Goal: Find specific page/section

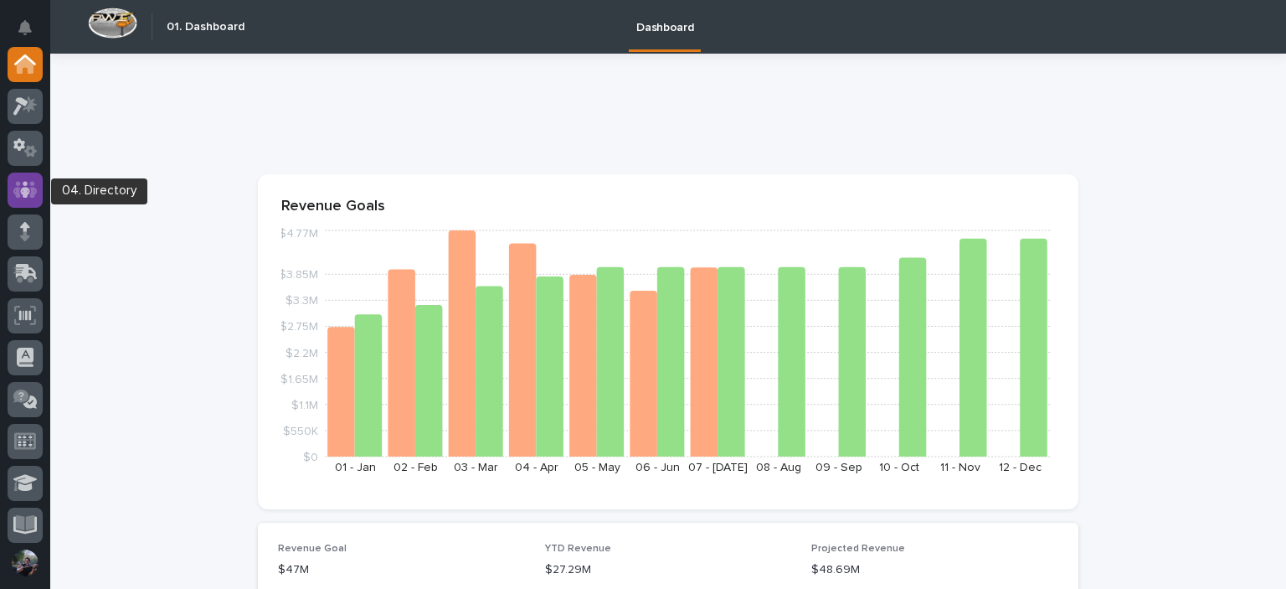
click at [21, 185] on icon at bounding box center [25, 189] width 24 height 19
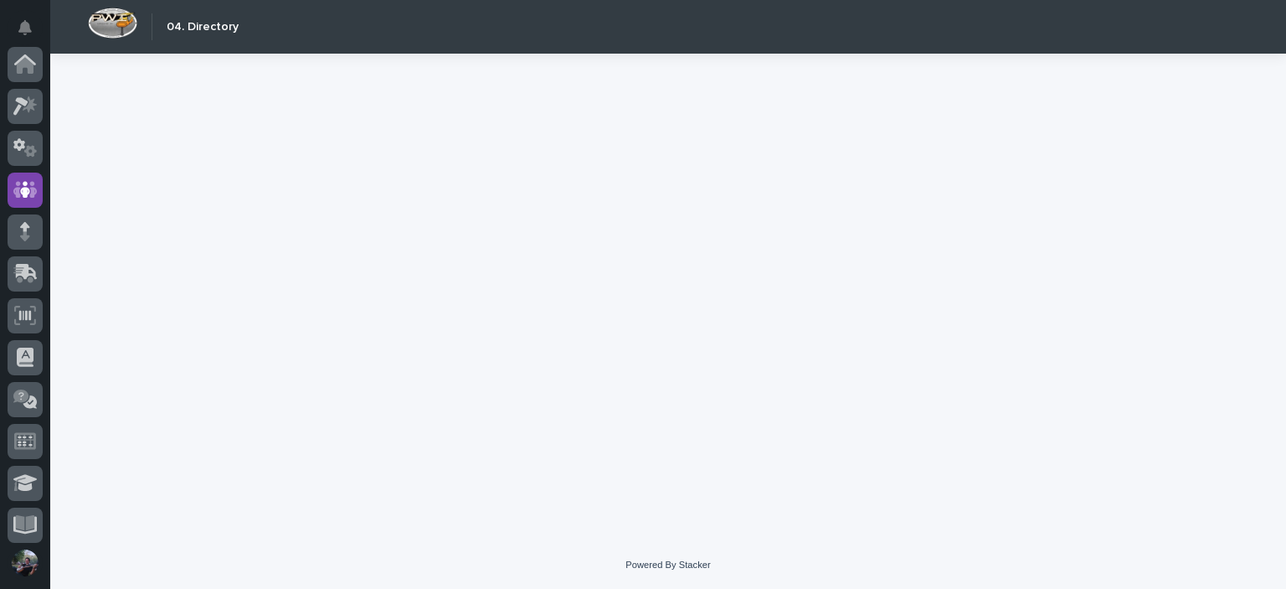
scroll to position [126, 0]
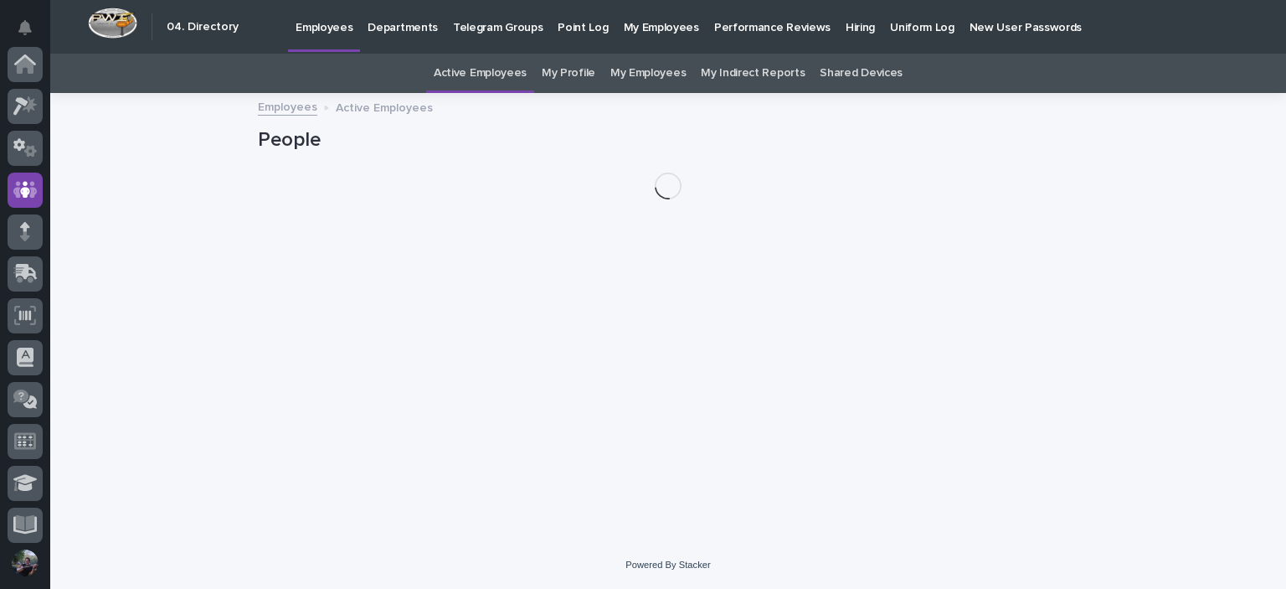
scroll to position [126, 0]
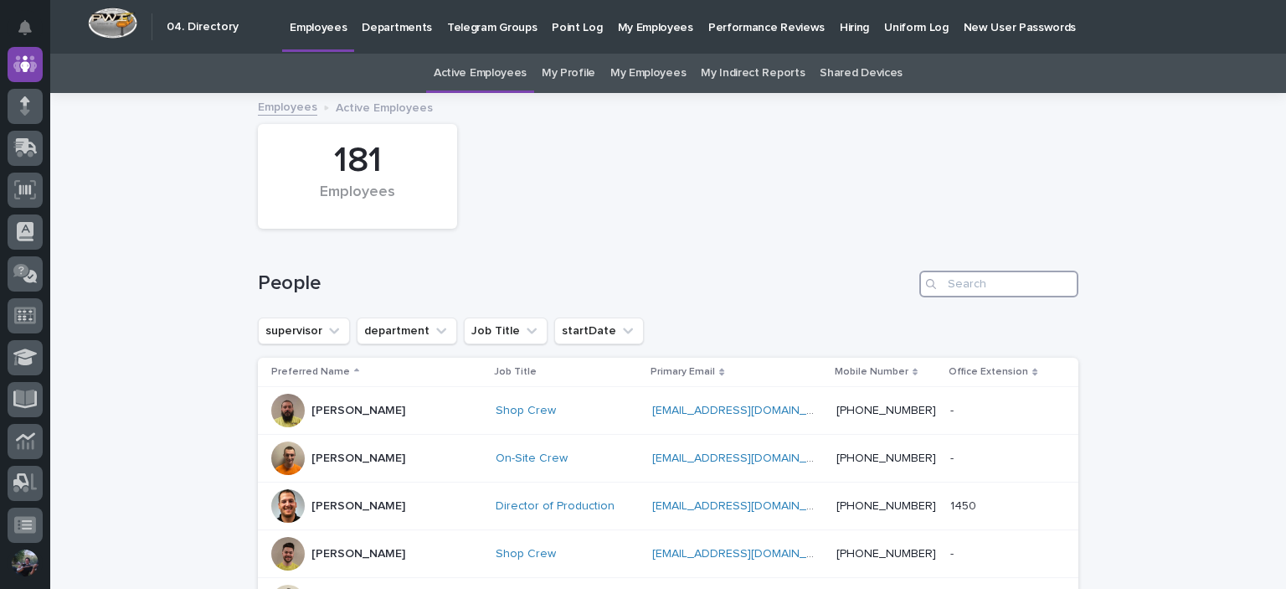
click at [983, 281] on input "Search" at bounding box center [999, 284] width 159 height 27
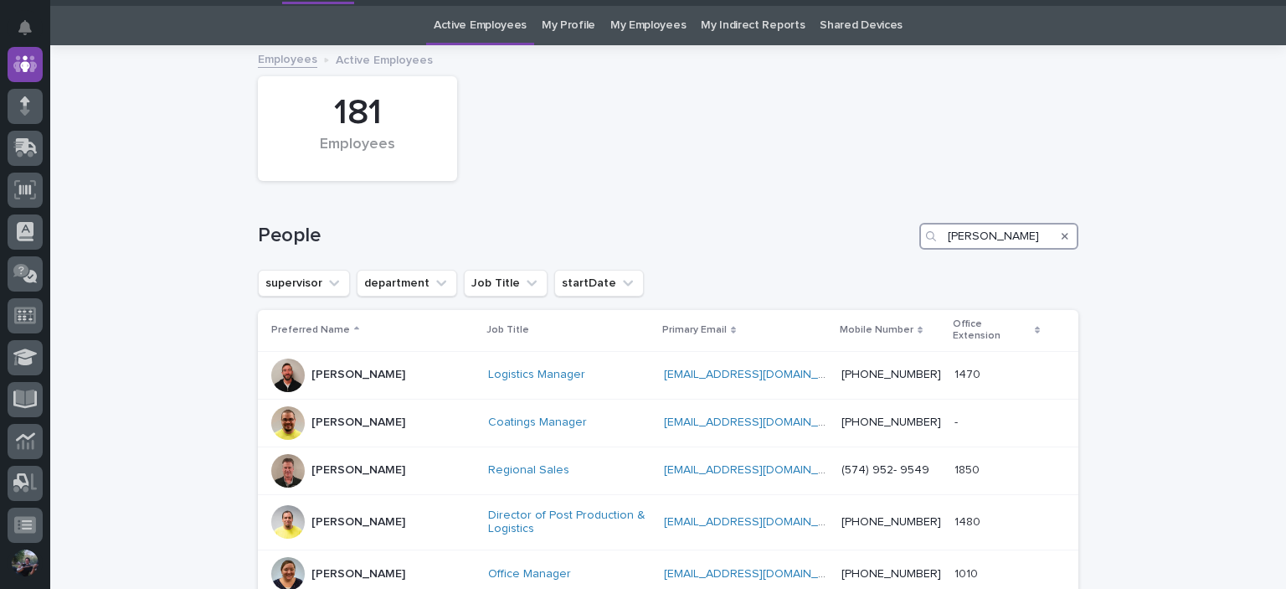
scroll to position [56, 0]
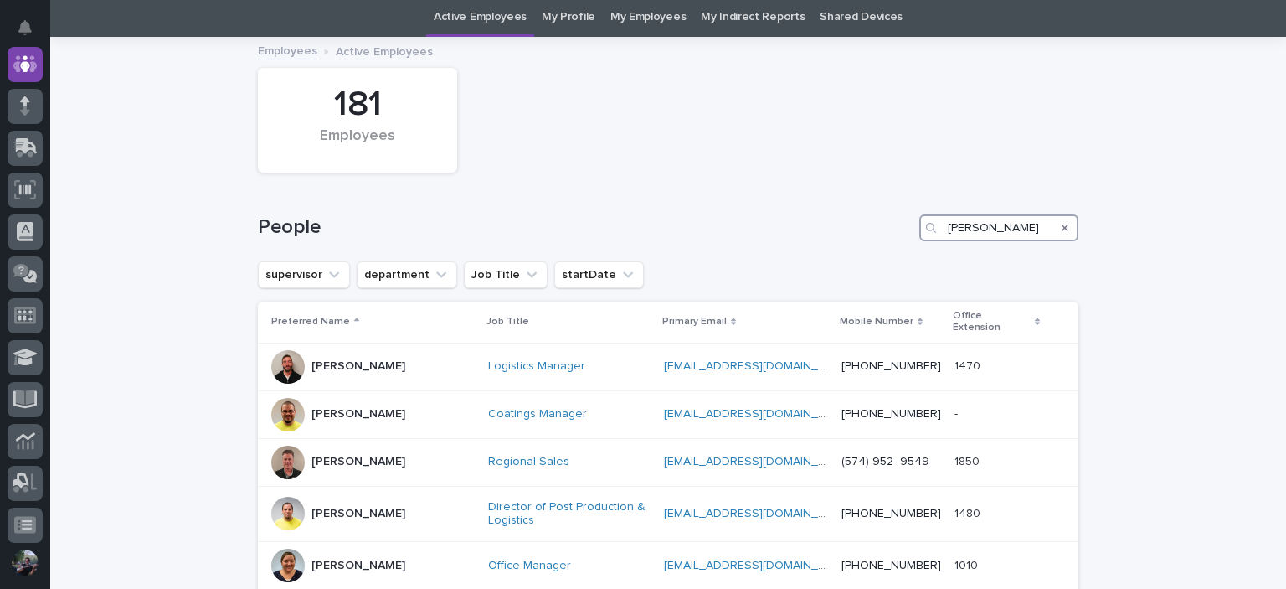
type input "[PERSON_NAME]"
click at [840, 185] on div "People [PERSON_NAME]" at bounding box center [668, 221] width 821 height 80
click at [920, 118] on div "181 Employees" at bounding box center [669, 119] width 838 height 121
